Goal: Check status: Check status

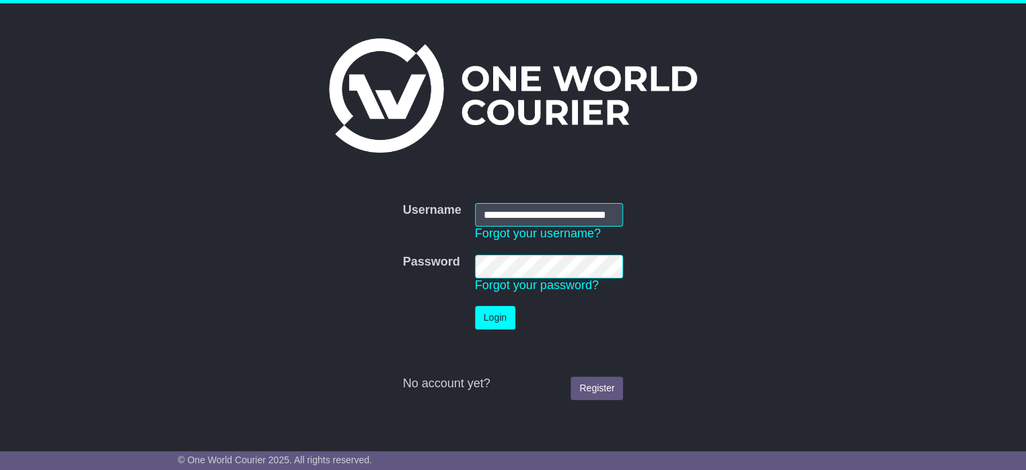
scroll to position [0, 28]
type input "**********"
click at [496, 312] on button "Login" at bounding box center [495, 318] width 40 height 24
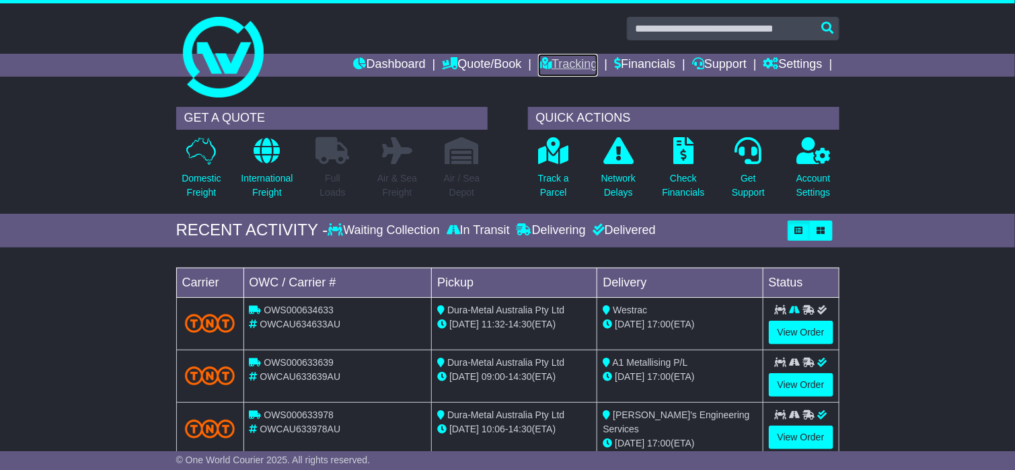
click at [556, 66] on link "Tracking" at bounding box center [567, 65] width 59 height 23
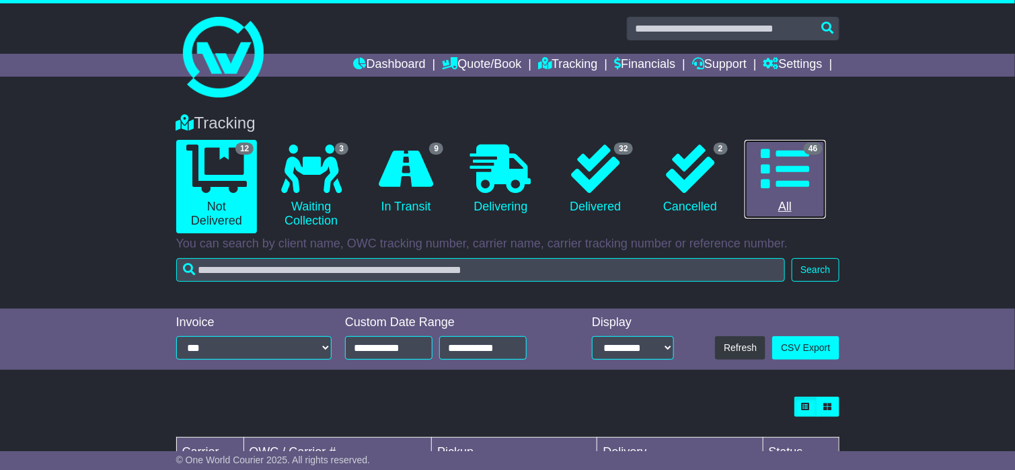
click at [777, 162] on icon at bounding box center [785, 169] width 48 height 48
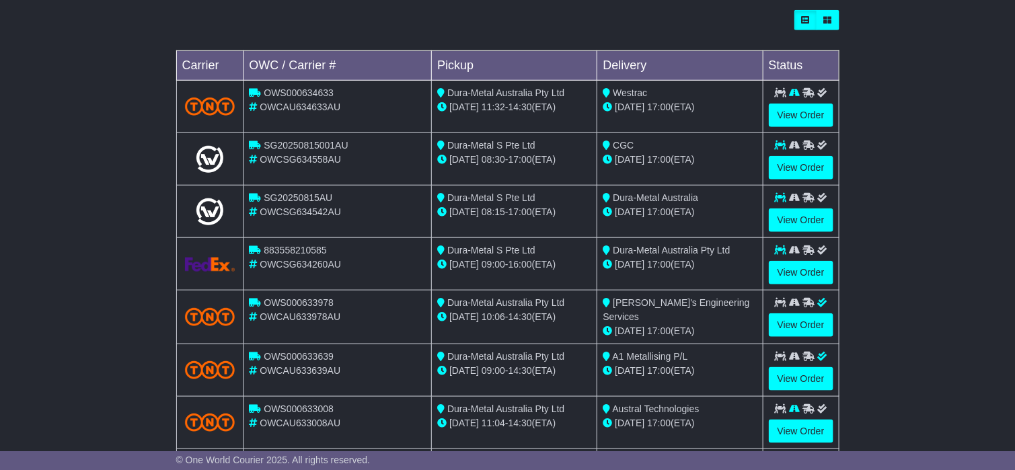
scroll to position [404, 0]
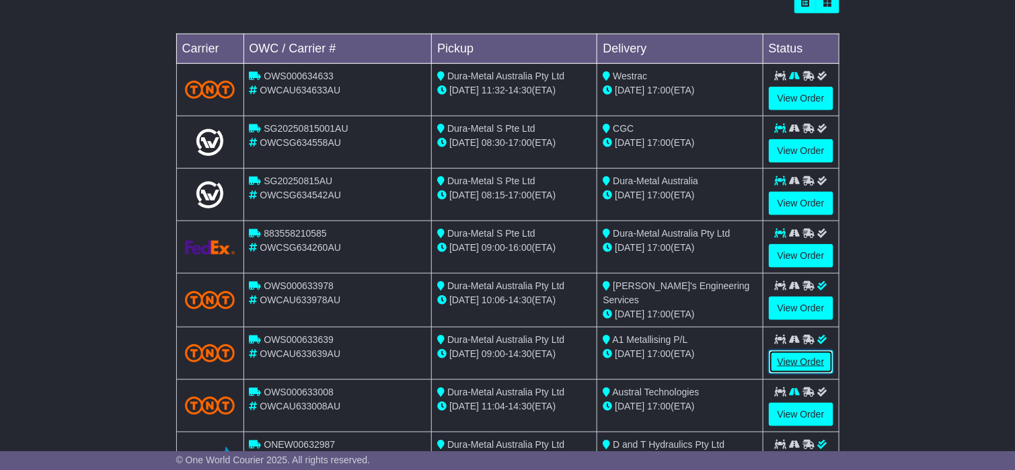
click at [799, 356] on link "View Order" at bounding box center [801, 362] width 65 height 24
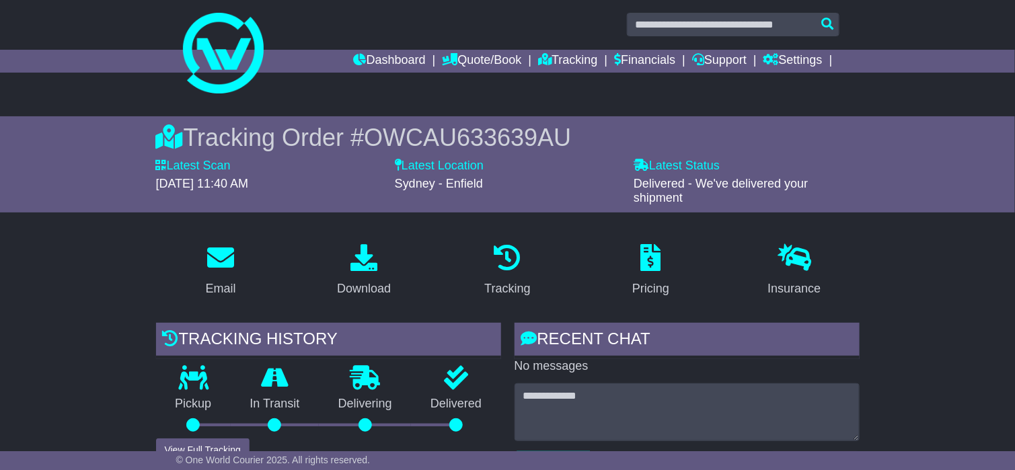
scroll to position [206, 0]
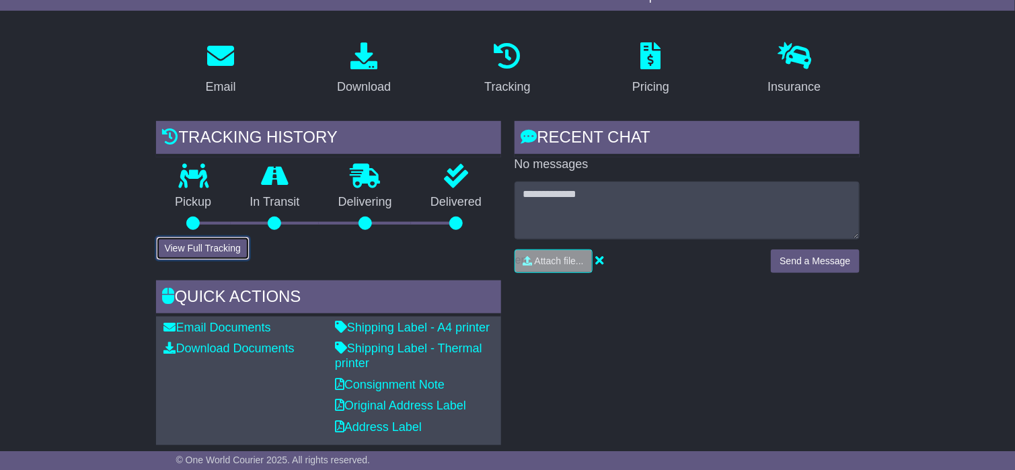
click at [209, 247] on button "View Full Tracking" at bounding box center [203, 249] width 94 height 24
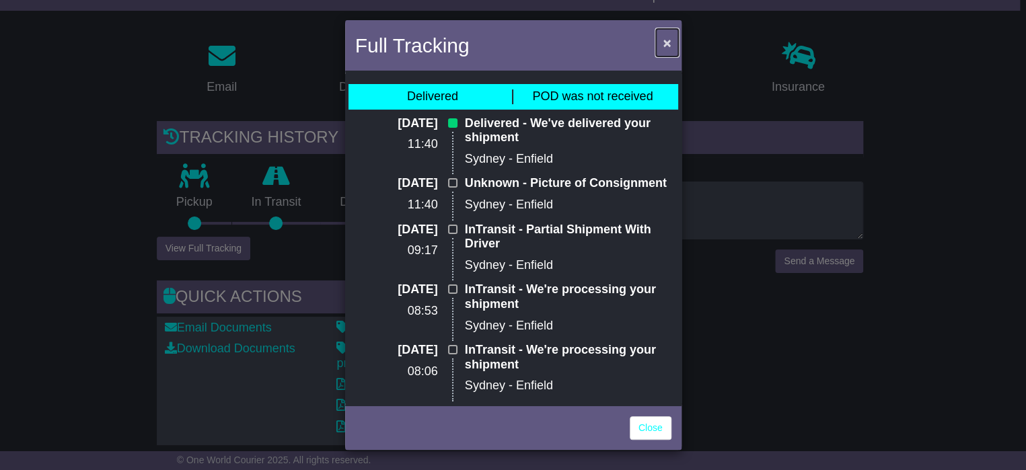
click at [674, 46] on button "×" at bounding box center [667, 43] width 22 height 28
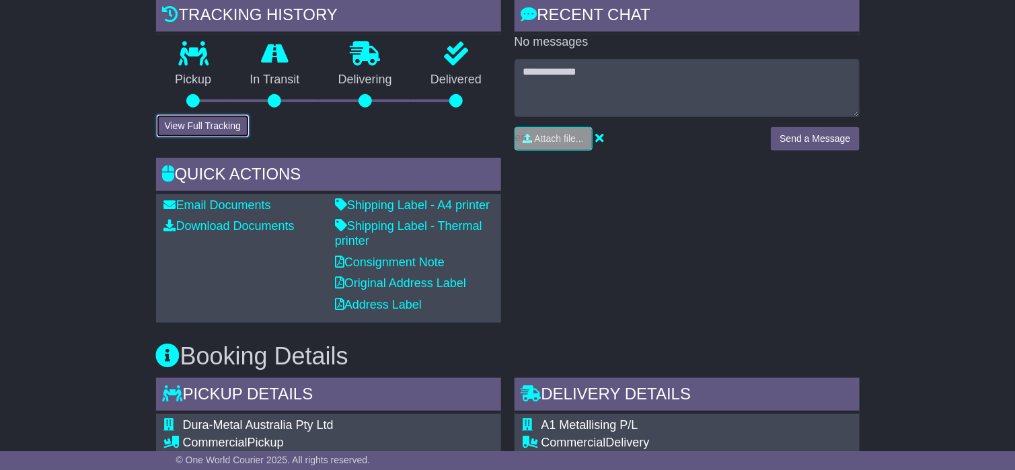
scroll to position [4, 0]
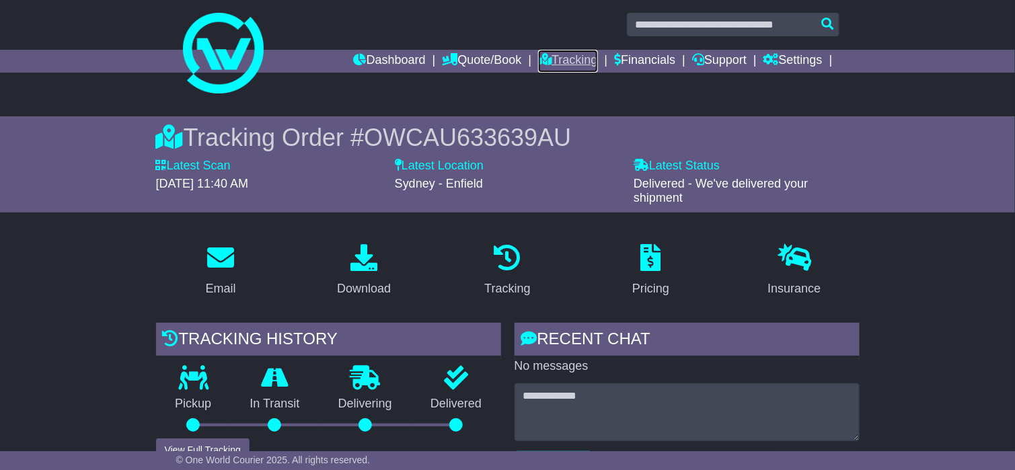
click at [547, 61] on link "Tracking" at bounding box center [567, 61] width 59 height 23
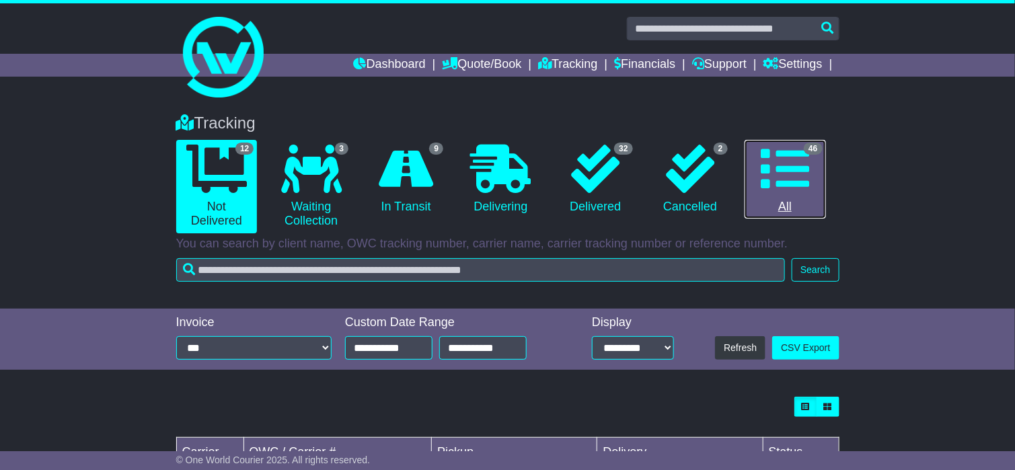
click at [788, 179] on icon at bounding box center [785, 169] width 48 height 48
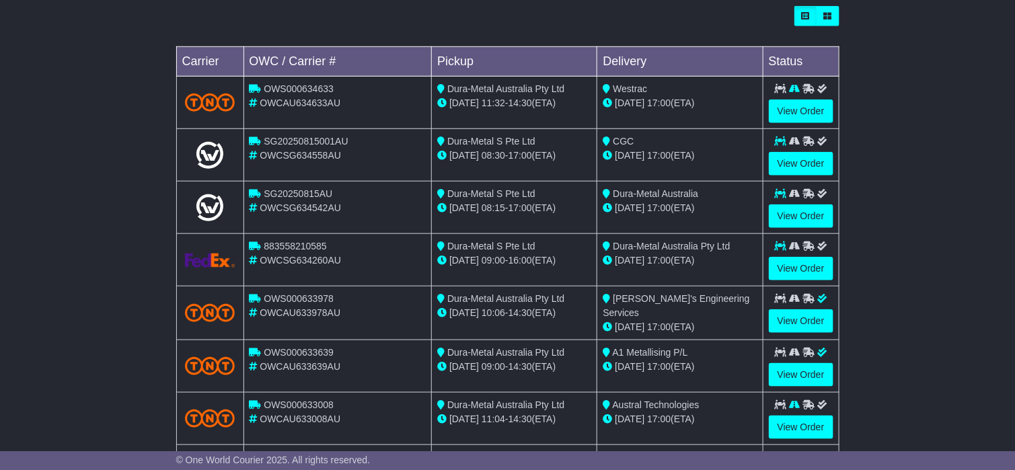
scroll to position [404, 0]
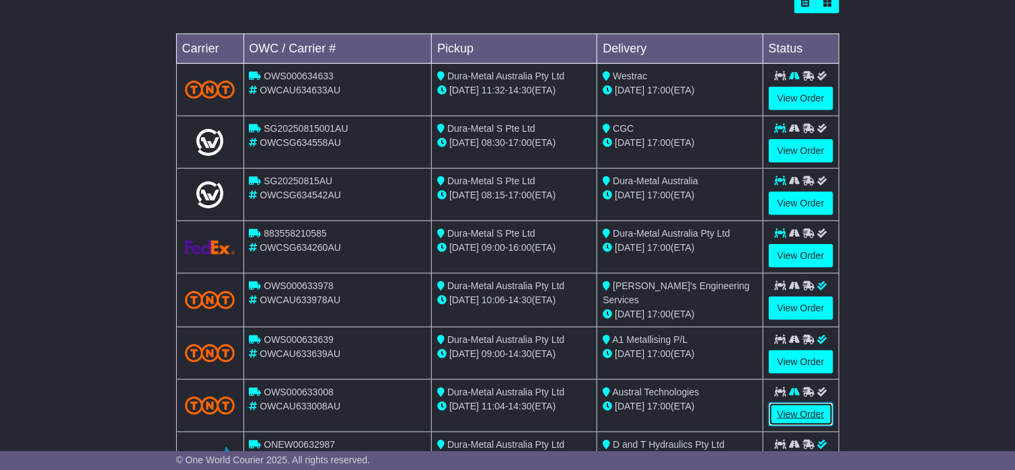
click at [792, 406] on link "View Order" at bounding box center [801, 415] width 65 height 24
